Goal: Find contact information: Find contact information

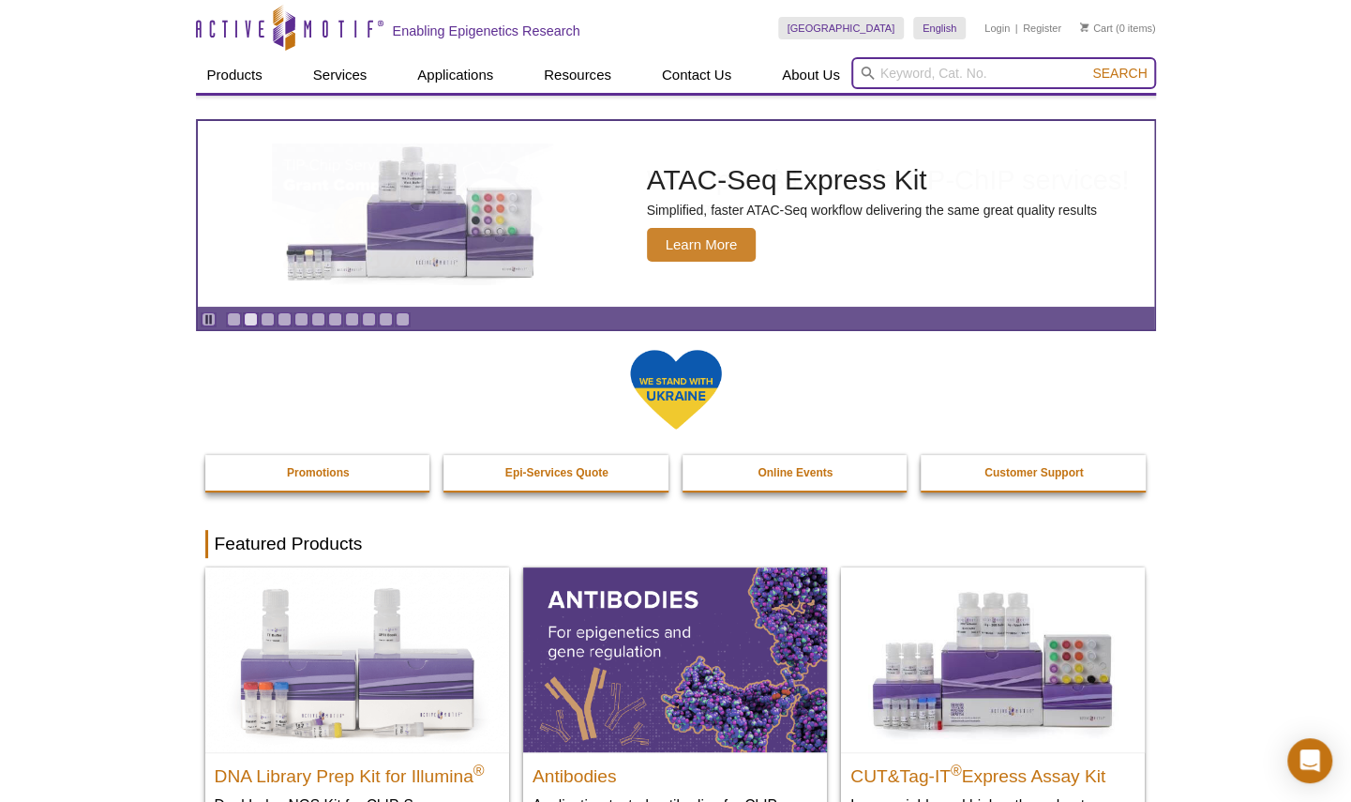
click at [891, 73] on input "search" at bounding box center [1004, 73] width 305 height 32
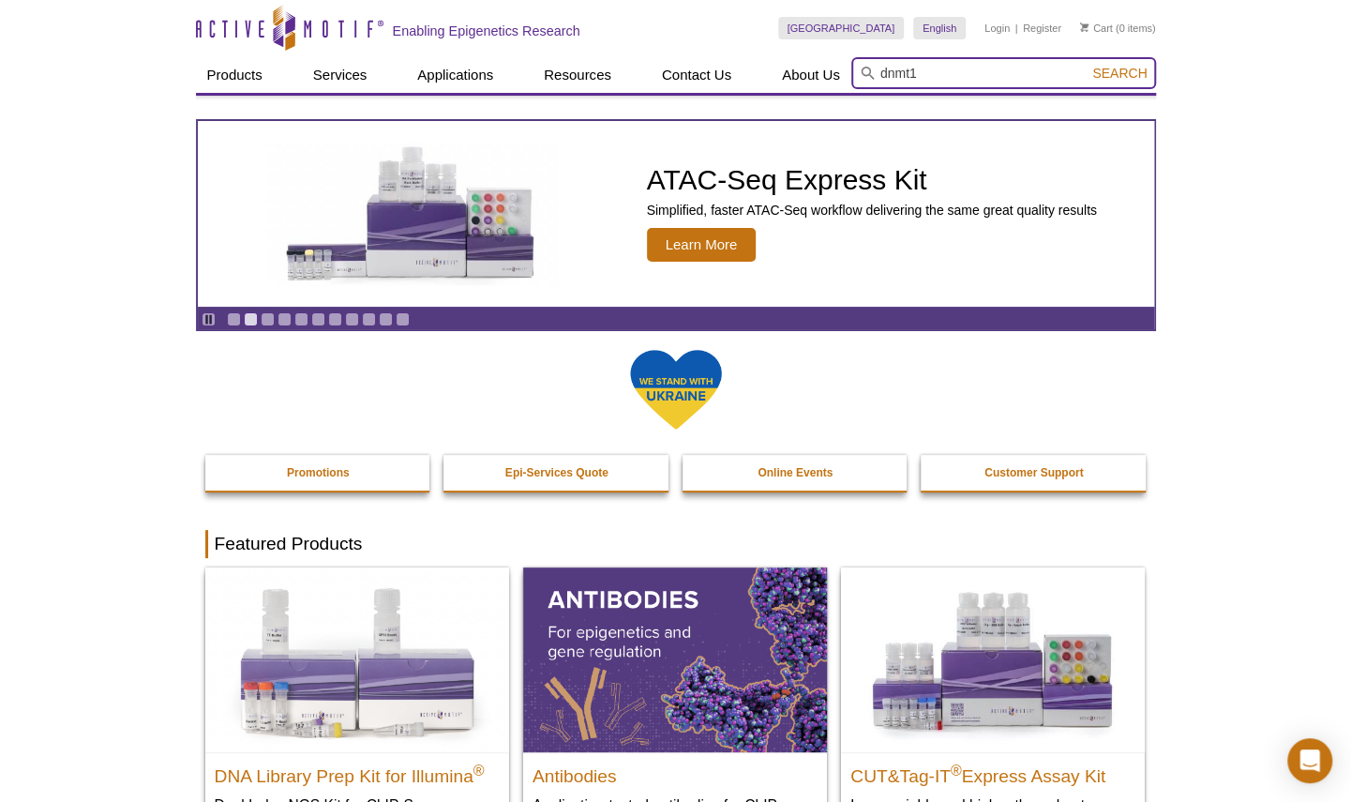
type input "dnmt1"
click at [1087, 65] on button "Search" at bounding box center [1120, 73] width 66 height 17
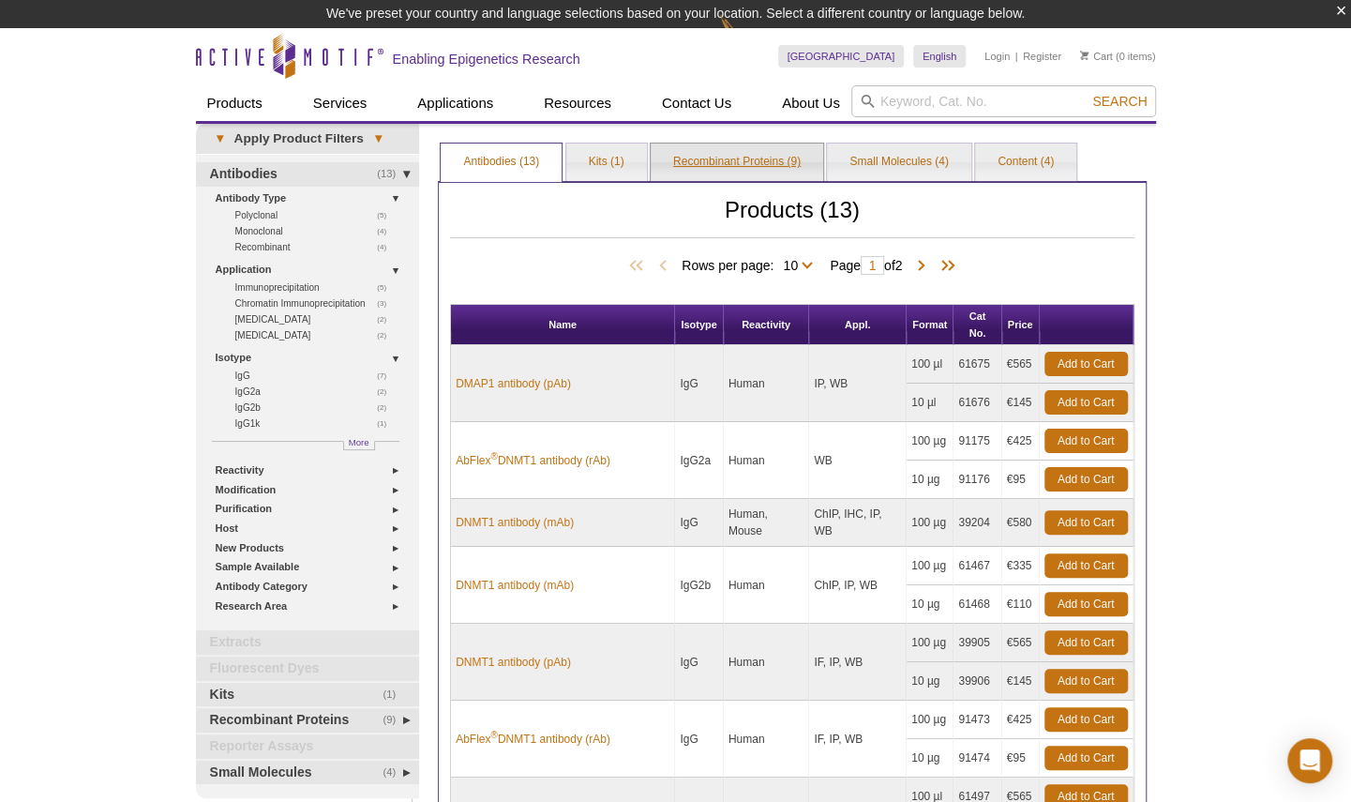
click at [767, 163] on link "Recombinant Proteins (9)" at bounding box center [737, 162] width 173 height 38
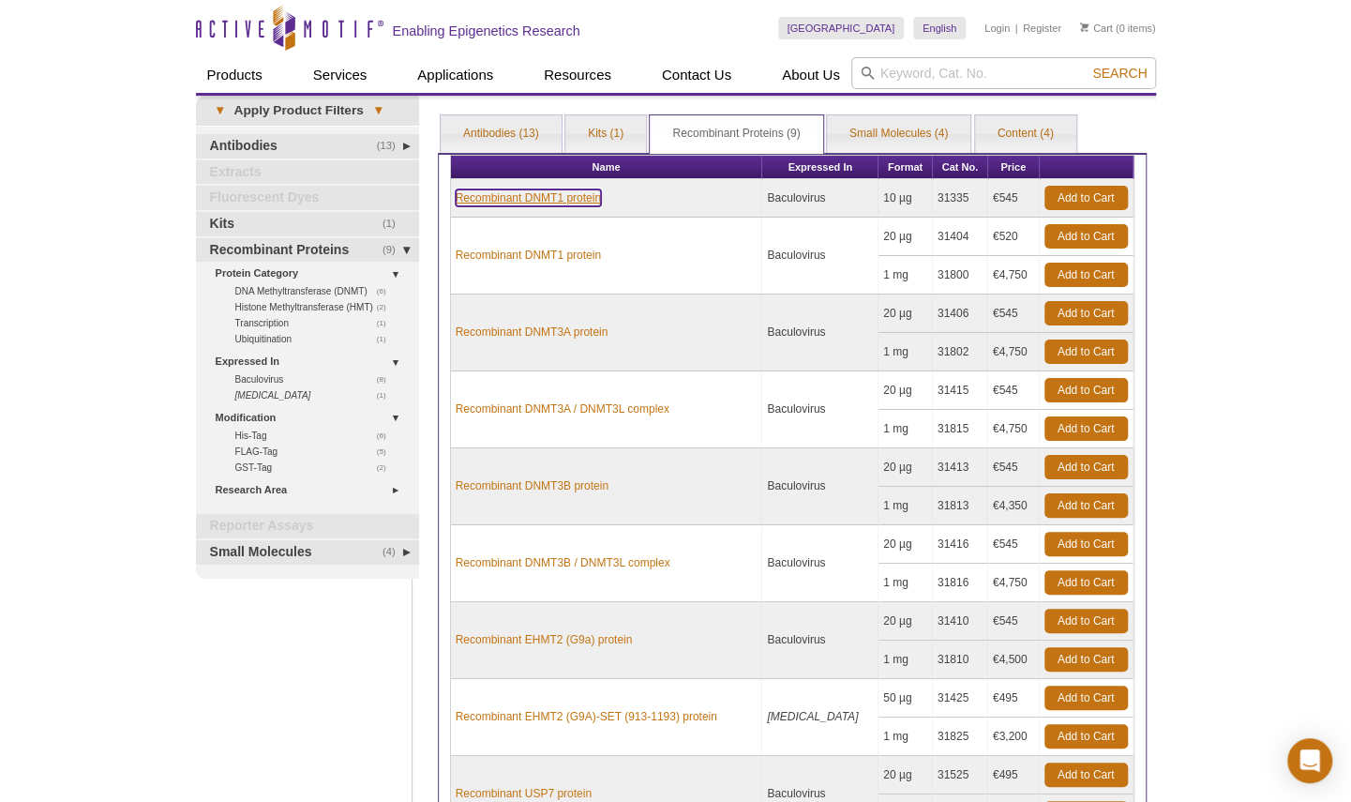
click at [570, 206] on link "Recombinant DNMT1 protein" at bounding box center [528, 197] width 145 height 17
click at [763, 294] on td "Recombinant DNMT1 protein" at bounding box center [607, 256] width 312 height 77
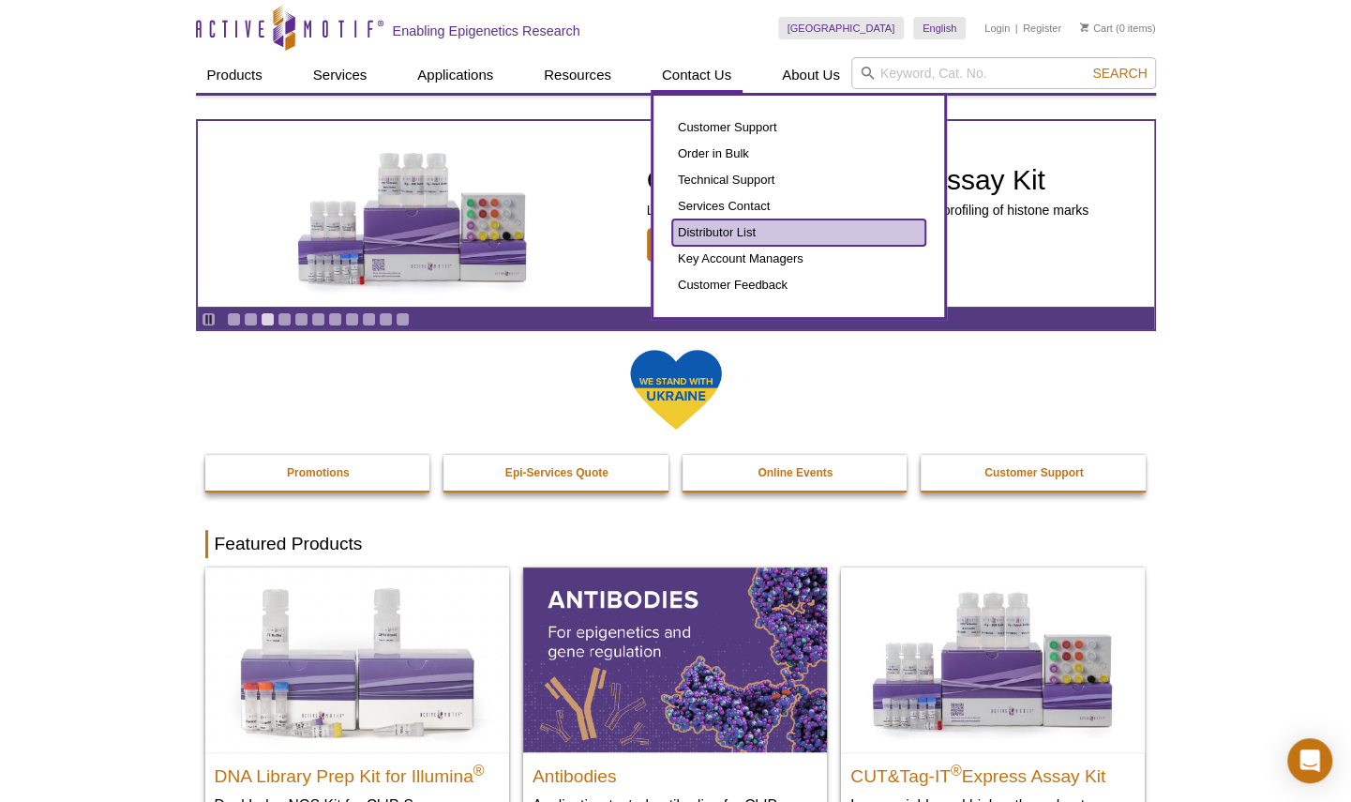
click at [732, 223] on link "Distributor List" at bounding box center [798, 232] width 253 height 26
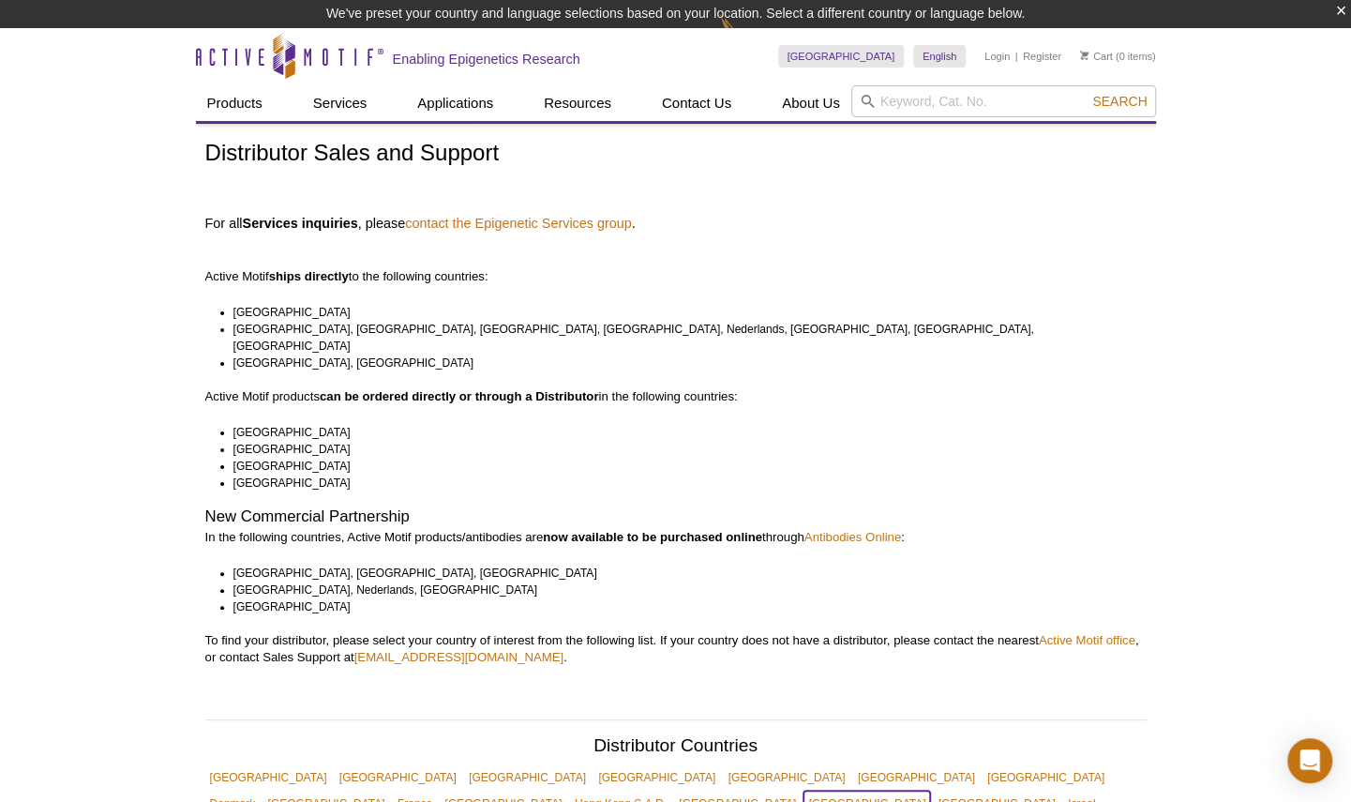
click at [930, 791] on link "[GEOGRAPHIC_DATA]" at bounding box center [867, 804] width 127 height 26
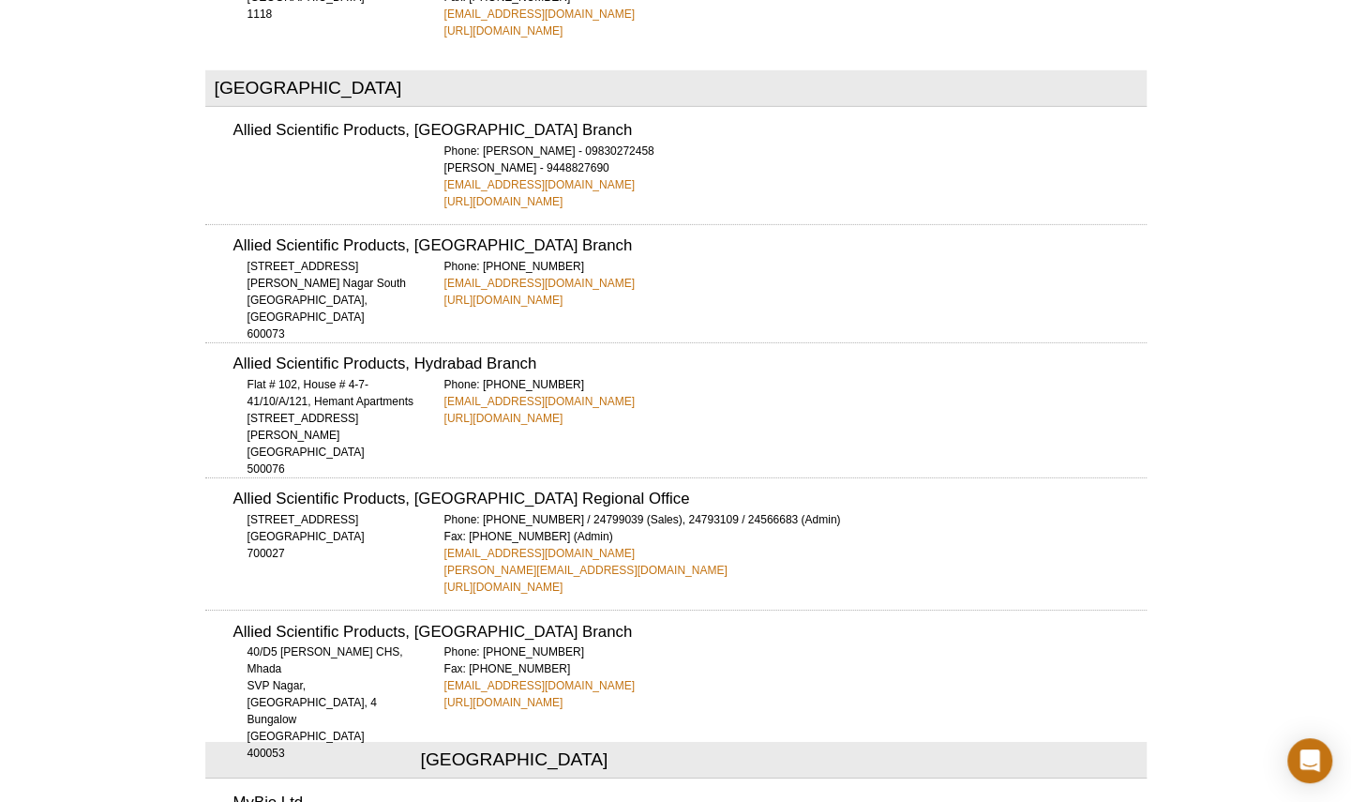
scroll to position [3401, 0]
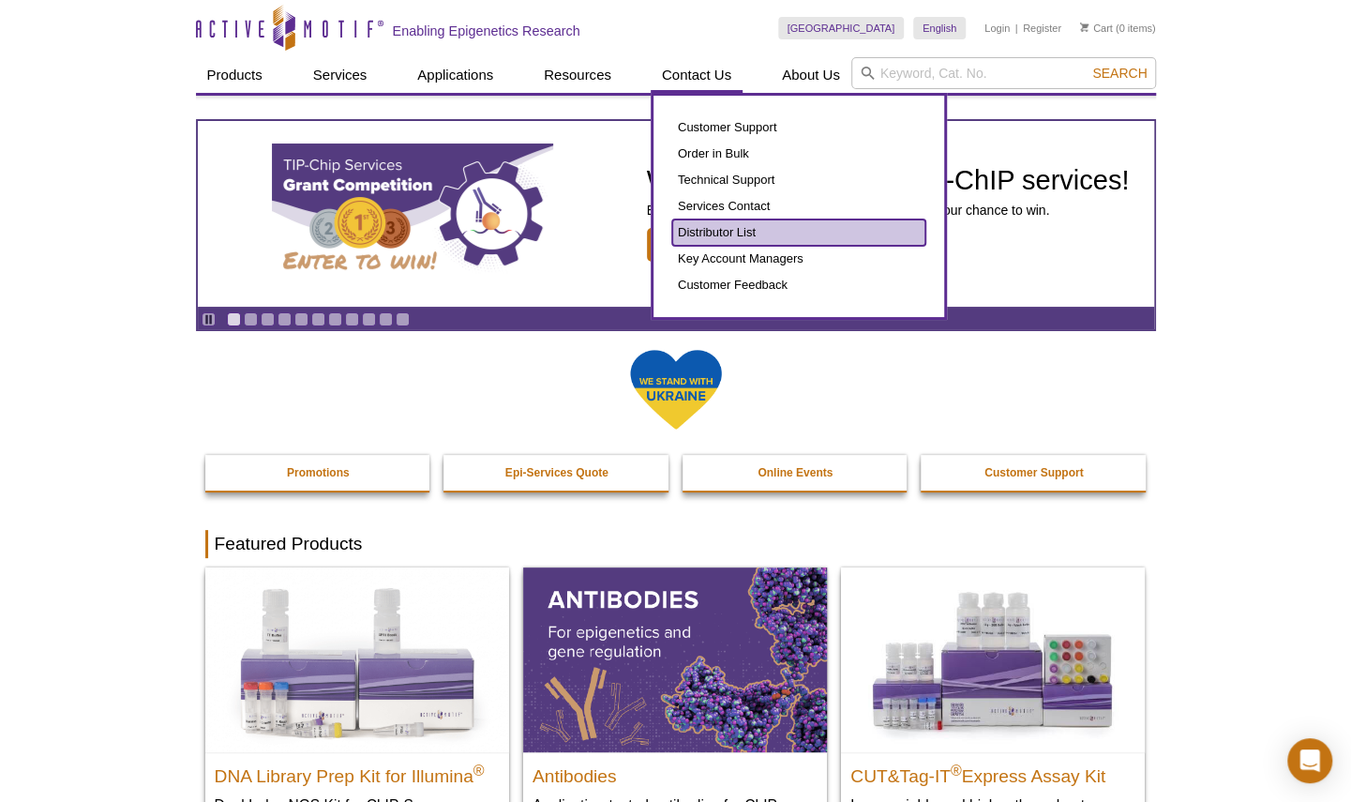
click at [732, 227] on link "Distributor List" at bounding box center [798, 232] width 253 height 26
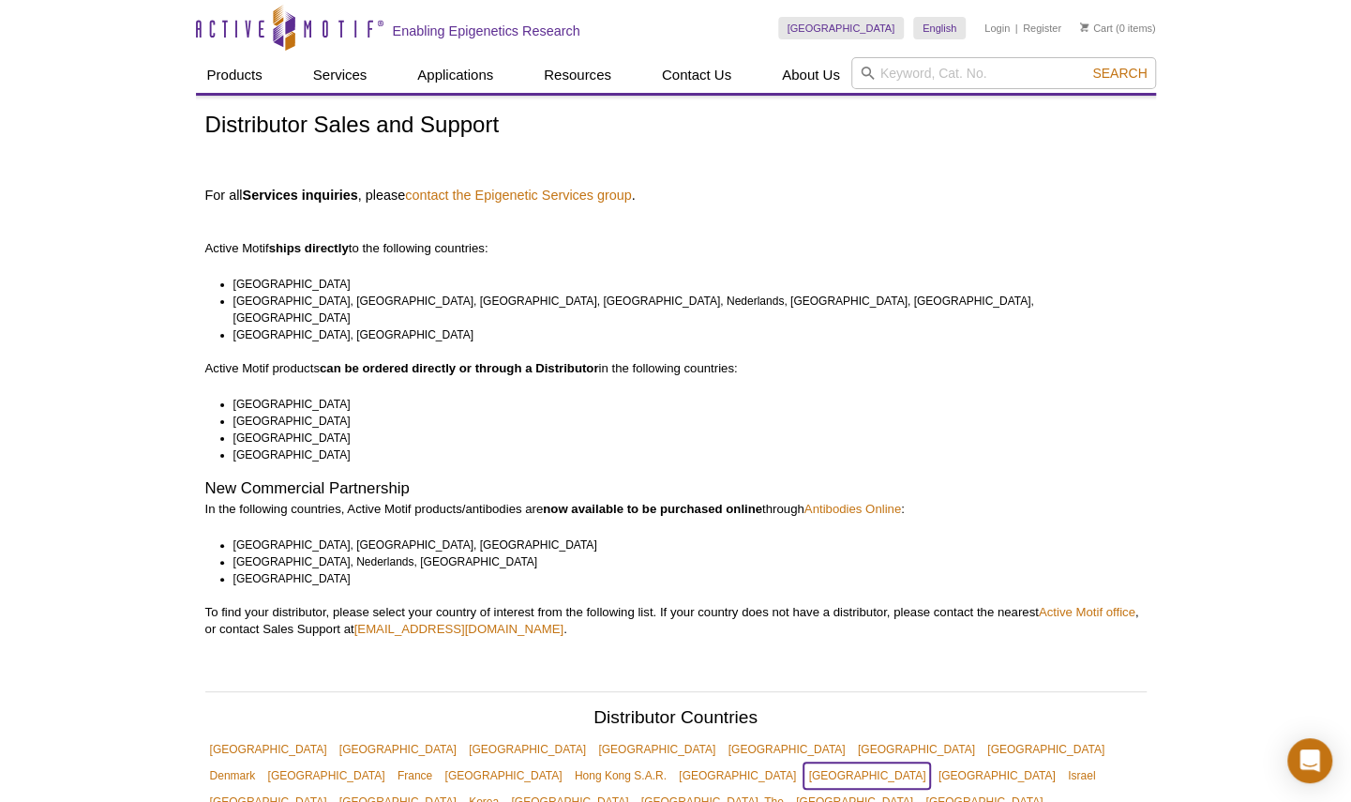
click at [930, 762] on link "[GEOGRAPHIC_DATA]" at bounding box center [867, 775] width 127 height 26
